Goal: Transaction & Acquisition: Purchase product/service

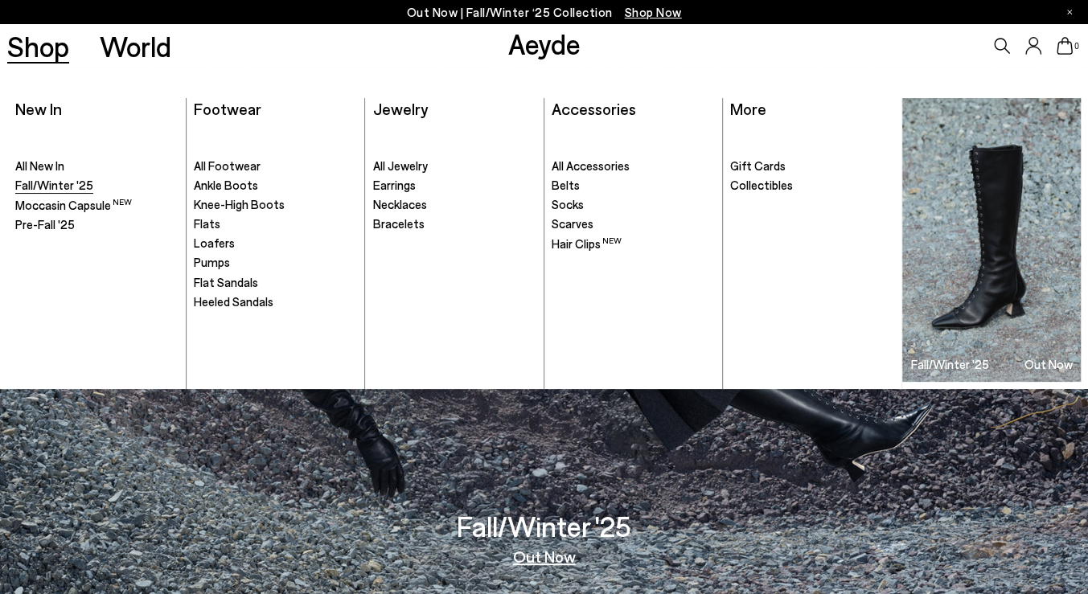
click at [40, 183] on span "Fall/Winter '25" at bounding box center [54, 185] width 78 height 14
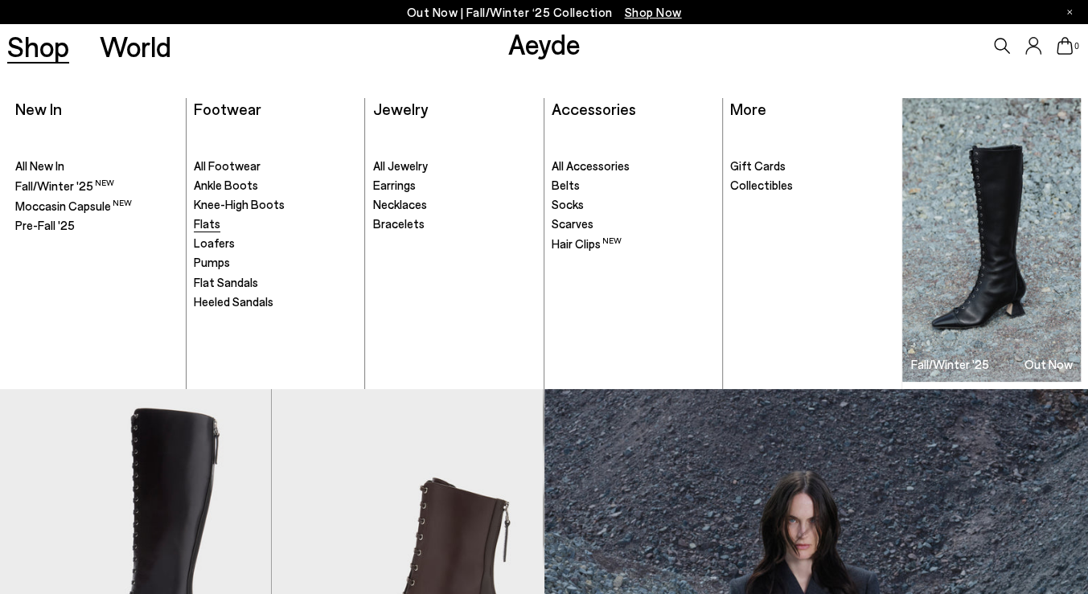
click at [213, 227] on span "Flats" at bounding box center [207, 223] width 27 height 14
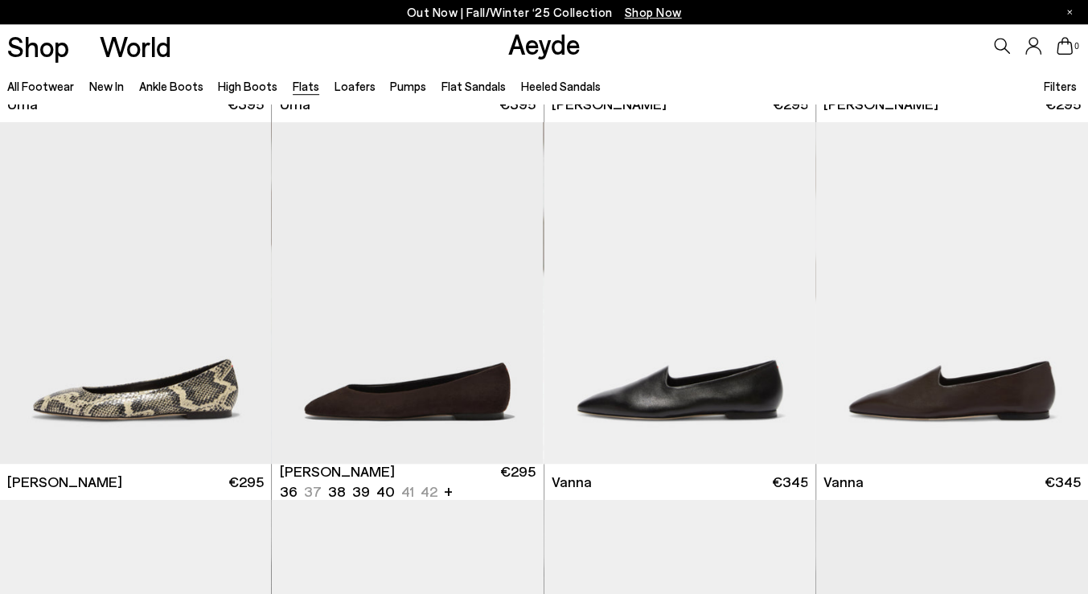
scroll to position [434, 0]
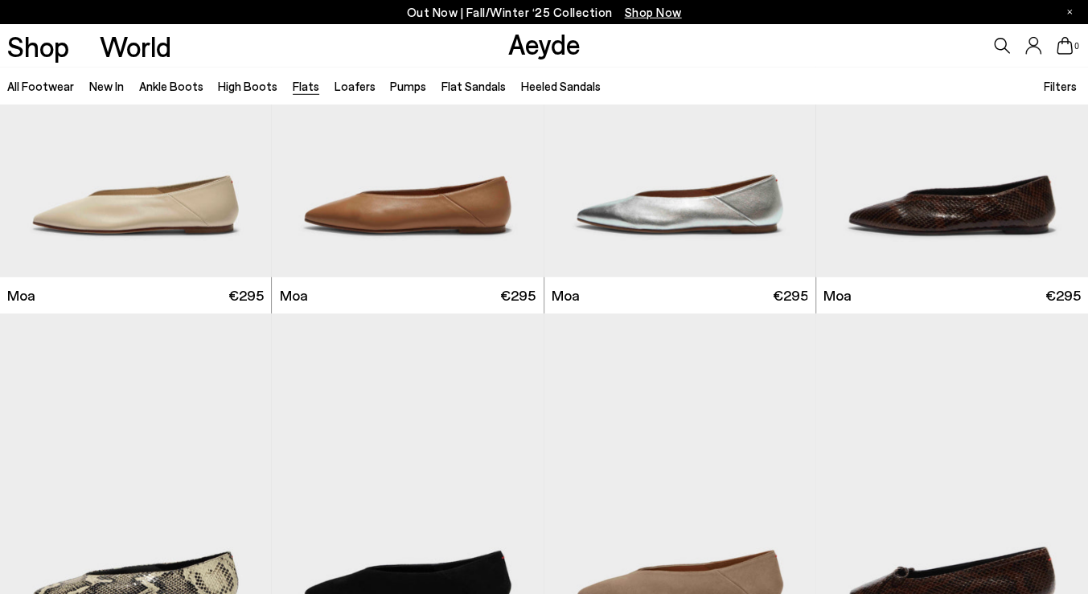
scroll to position [2823, 0]
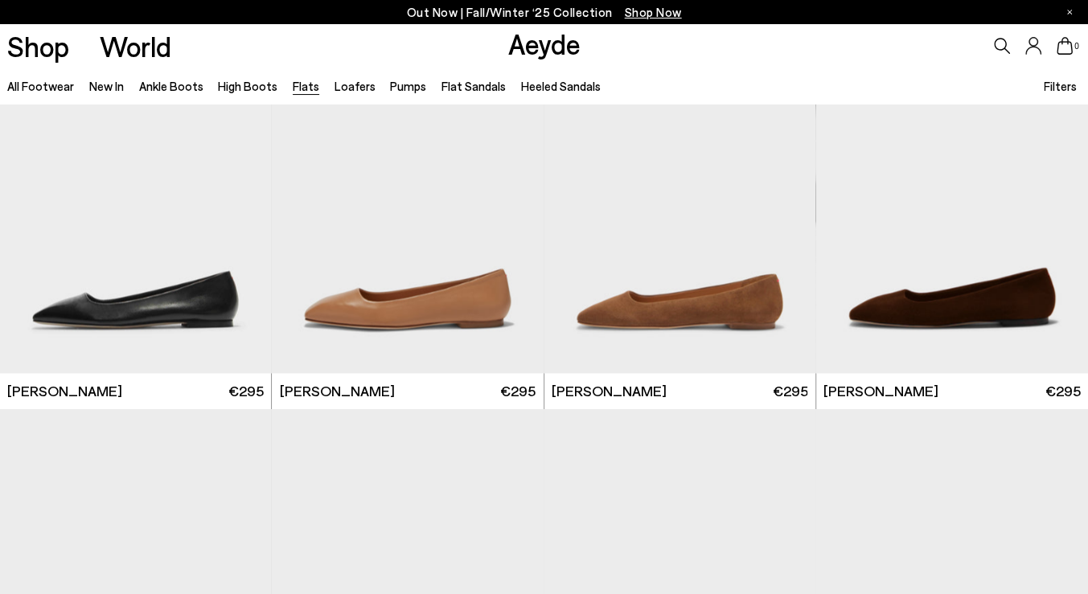
scroll to position [4995, 0]
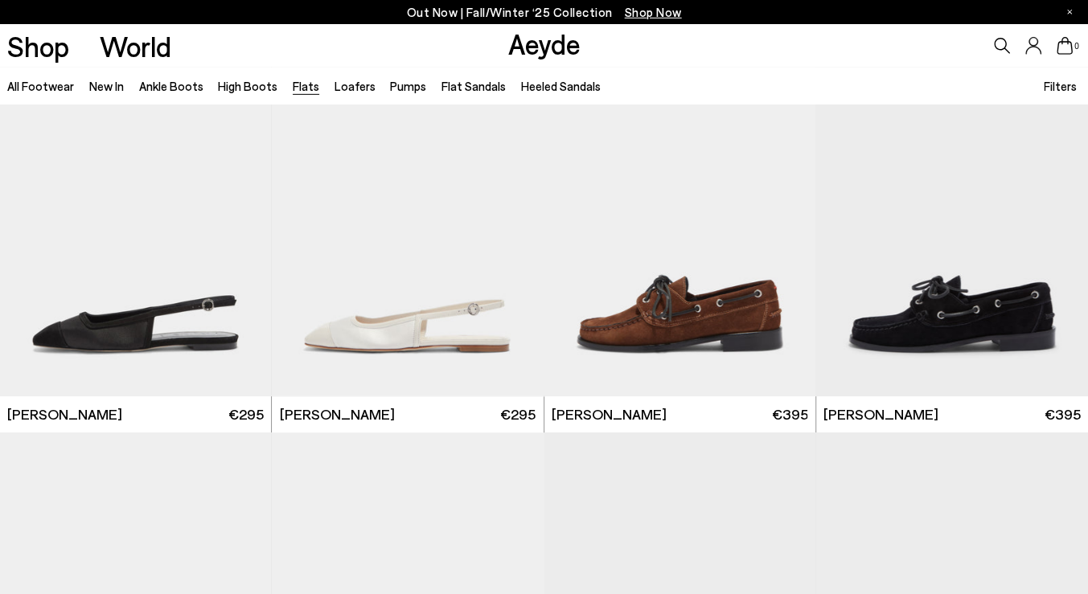
scroll to position [7166, 0]
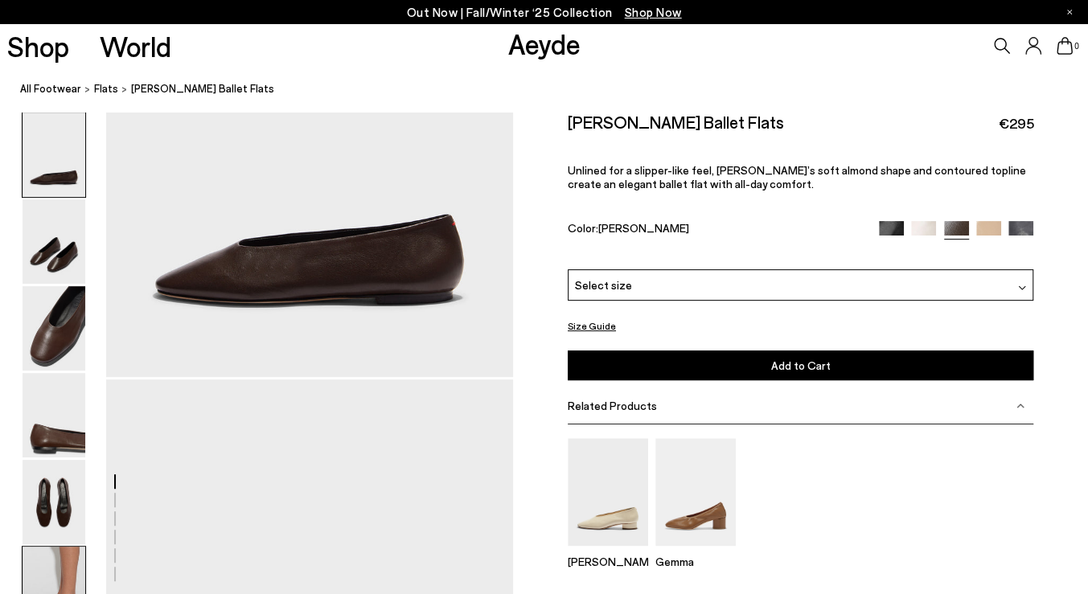
click at [61, 571] on img at bounding box center [54, 589] width 63 height 84
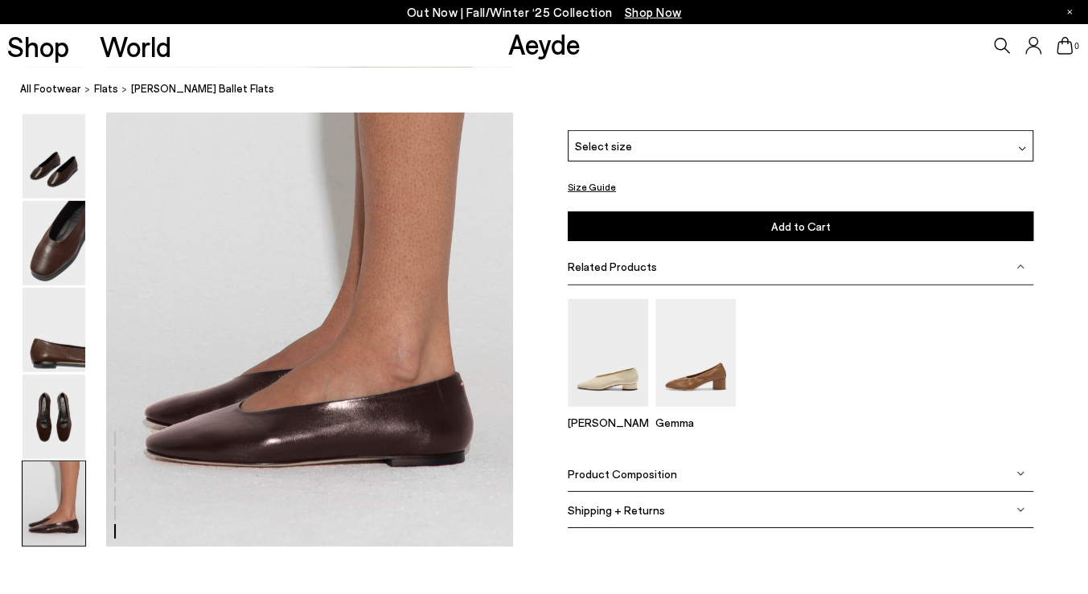
scroll to position [2777, 0]
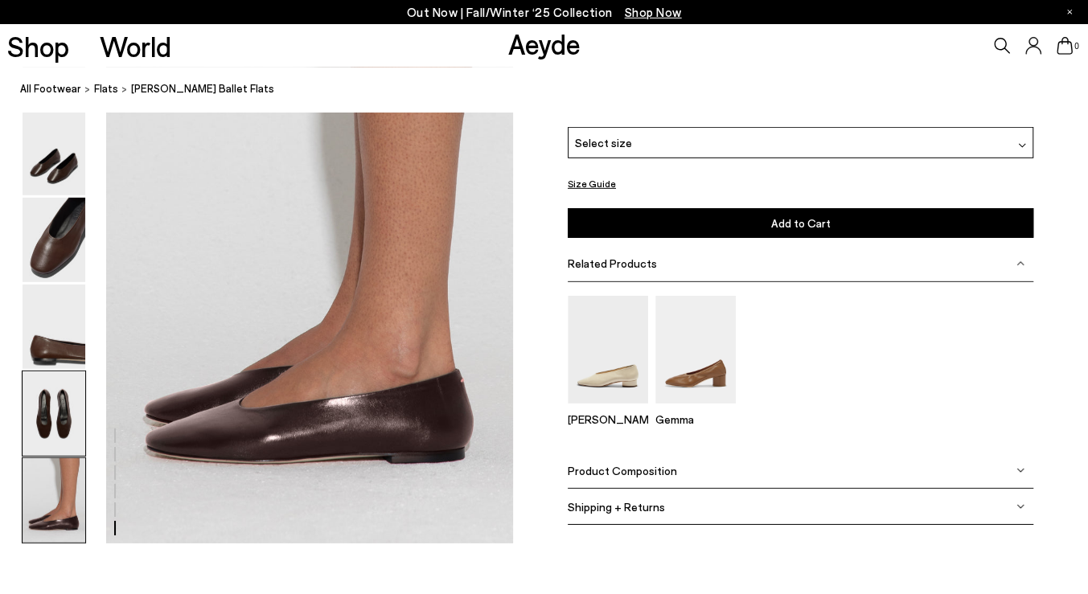
click at [74, 425] on img at bounding box center [54, 414] width 63 height 84
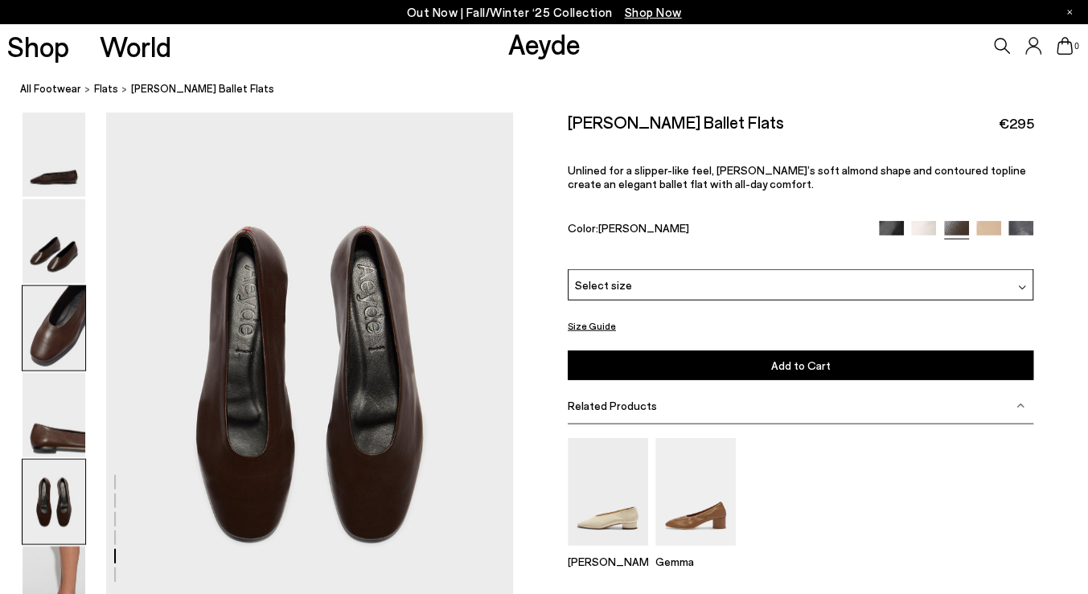
click at [58, 355] on img at bounding box center [54, 328] width 63 height 84
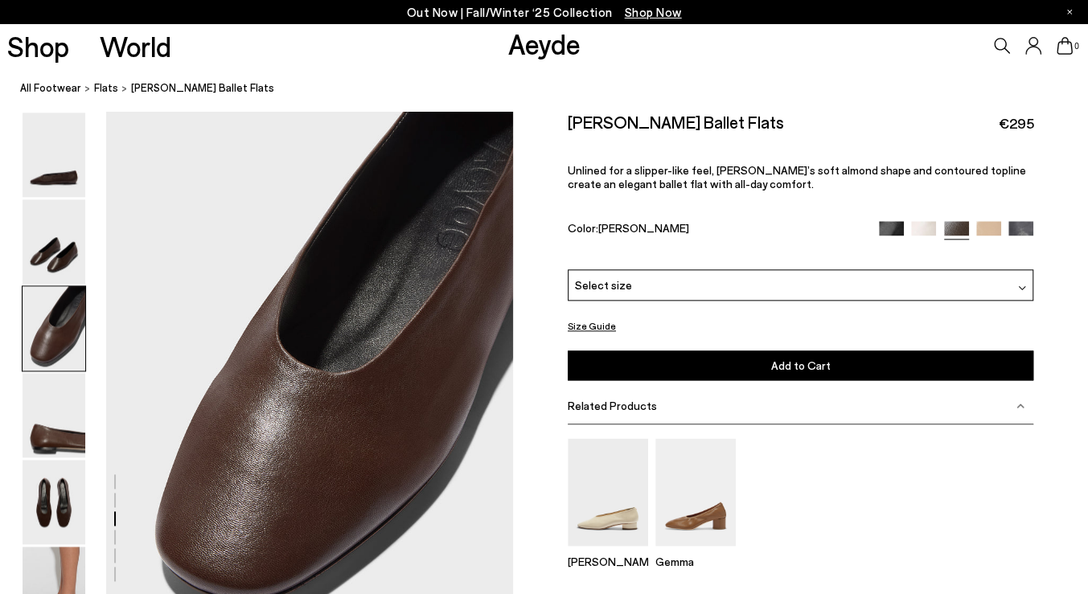
scroll to position [1032, 0]
